Goal: Task Accomplishment & Management: Use online tool/utility

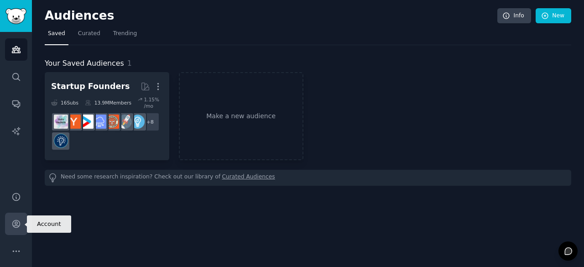
click at [6, 227] on link "Account" at bounding box center [16, 224] width 22 height 22
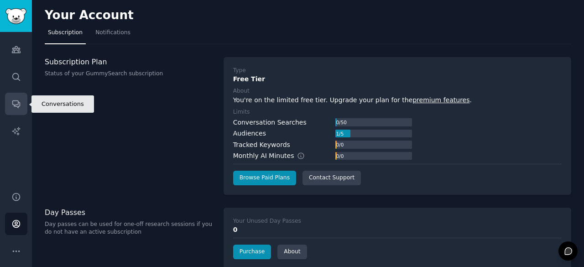
click at [23, 103] on link "Conversations" at bounding box center [16, 104] width 22 height 22
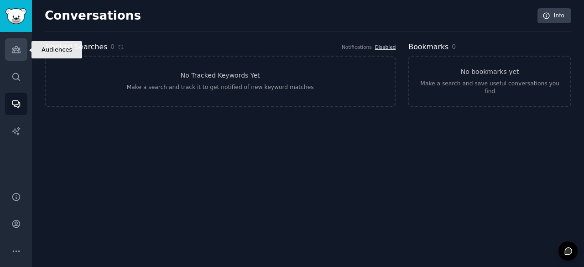
click at [17, 52] on icon "Sidebar" at bounding box center [16, 50] width 8 height 6
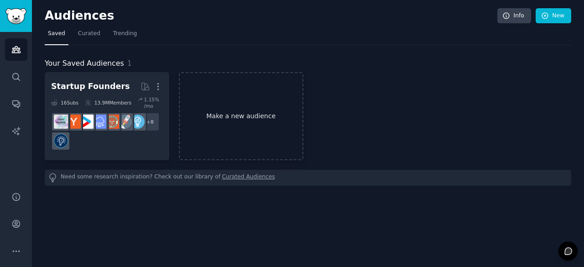
click at [259, 120] on link "Make a new audience" at bounding box center [241, 116] width 125 height 88
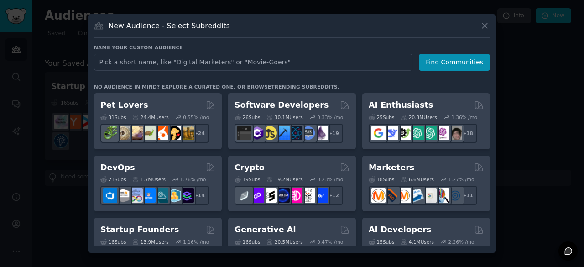
click at [524, 23] on div at bounding box center [292, 133] width 584 height 267
